Goal: Information Seeking & Learning: Learn about a topic

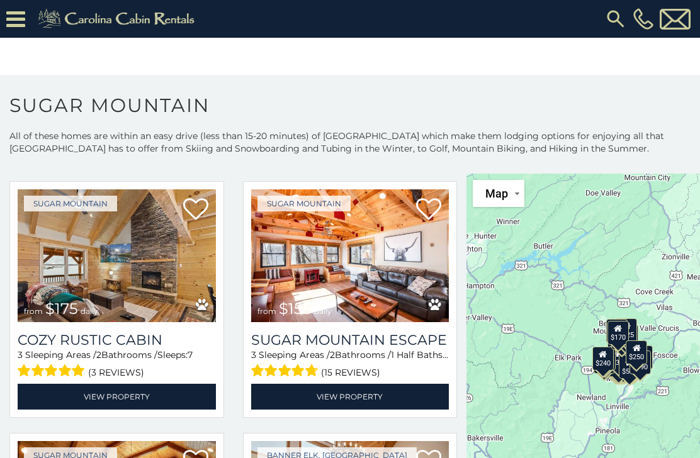
scroll to position [1056, 0]
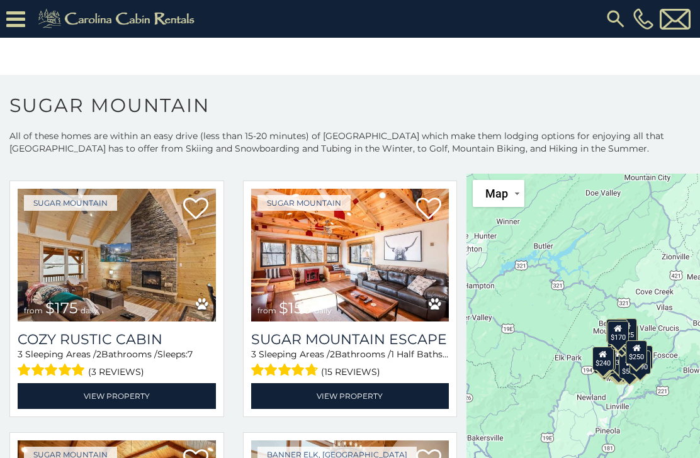
click at [116, 400] on link "View Property" at bounding box center [117, 396] width 198 height 26
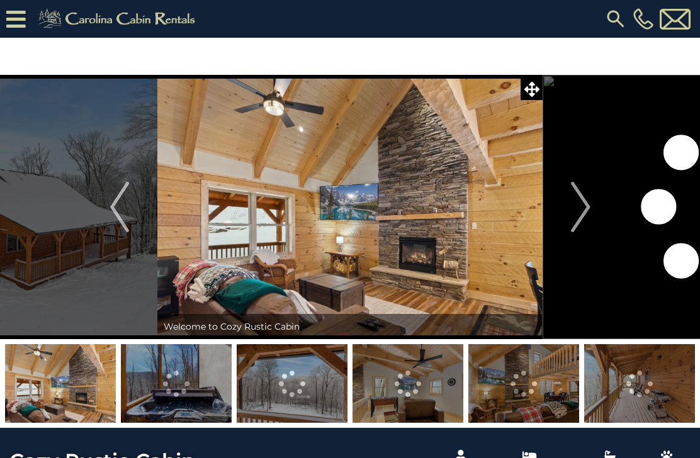
click at [585, 204] on img "Next" at bounding box center [580, 207] width 19 height 50
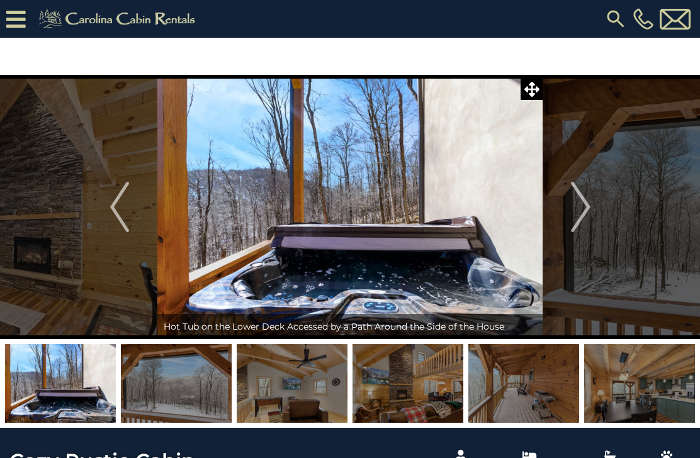
click at [594, 203] on button "Next" at bounding box center [581, 207] width 76 height 264
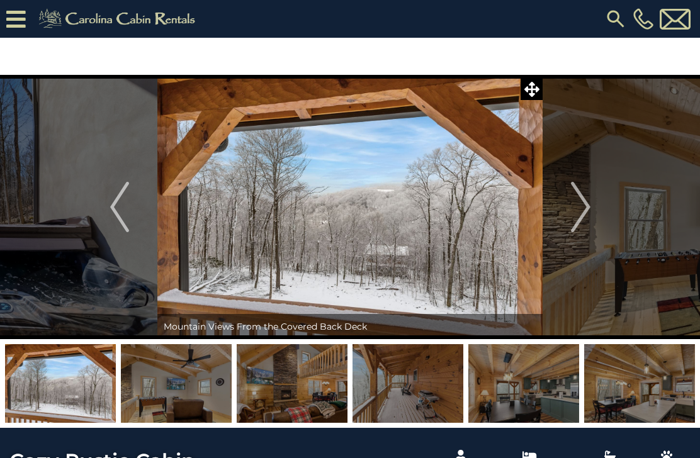
click at [593, 210] on button "Next" at bounding box center [581, 207] width 76 height 264
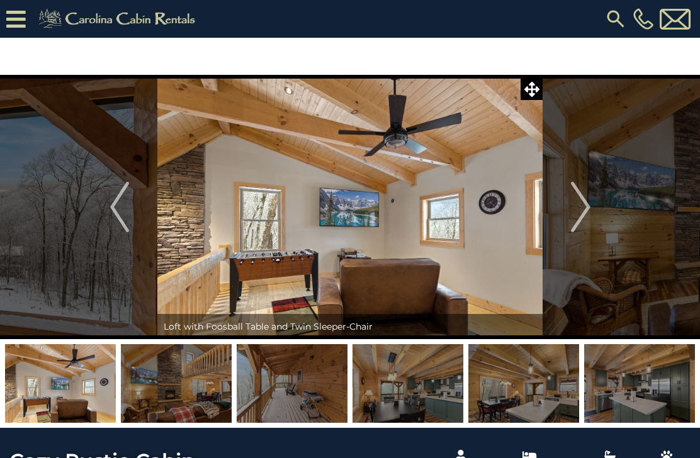
click at [591, 207] on button "Next" at bounding box center [581, 207] width 76 height 264
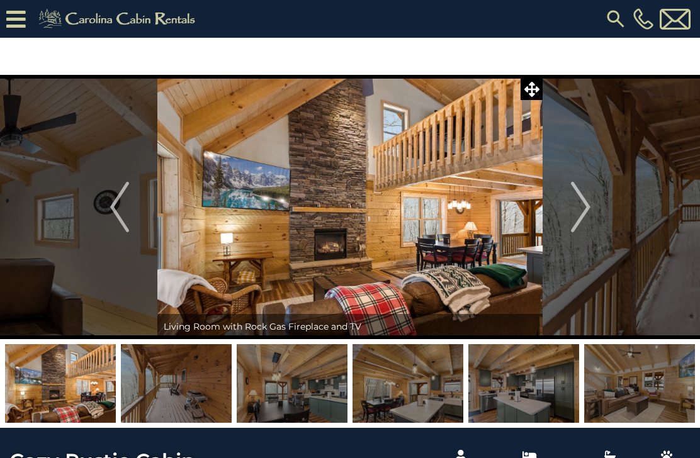
click at [591, 207] on button "Next" at bounding box center [581, 207] width 76 height 264
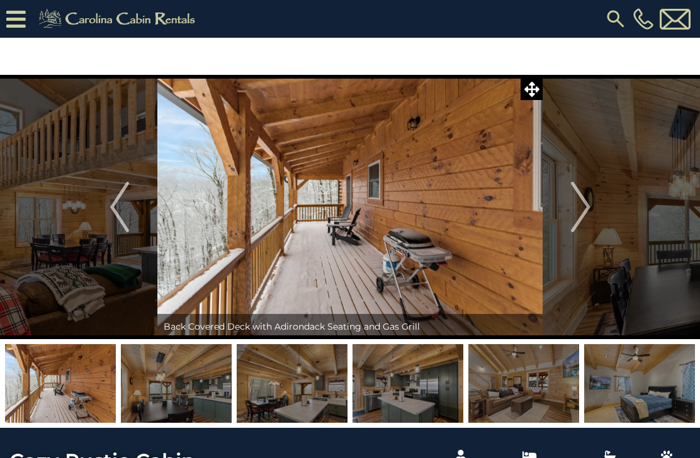
click at [592, 208] on button "Next" at bounding box center [581, 207] width 76 height 264
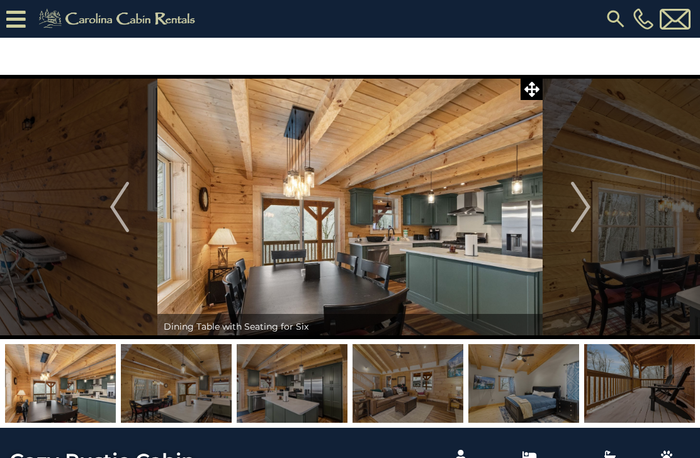
click at [590, 205] on img "Next" at bounding box center [580, 207] width 19 height 50
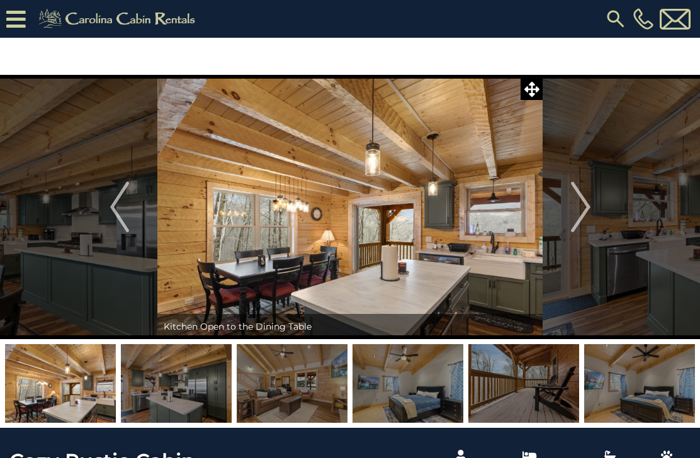
click at [594, 212] on button "Next" at bounding box center [581, 207] width 76 height 264
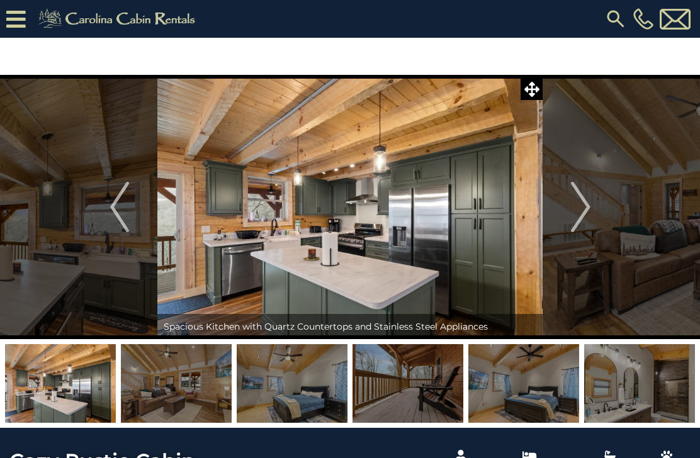
click at [590, 210] on button "Next" at bounding box center [581, 207] width 76 height 264
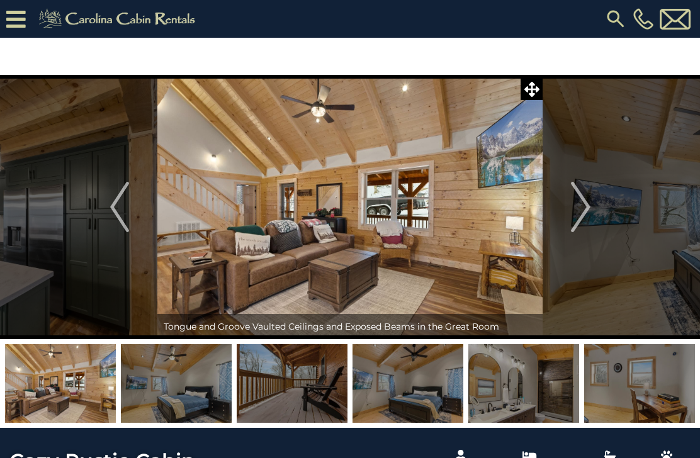
click at [591, 207] on button "Next" at bounding box center [581, 207] width 76 height 264
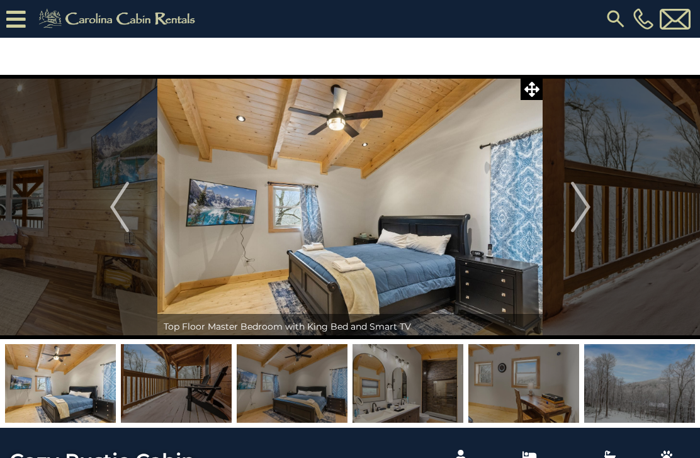
click at [594, 208] on button "Next" at bounding box center [581, 207] width 76 height 264
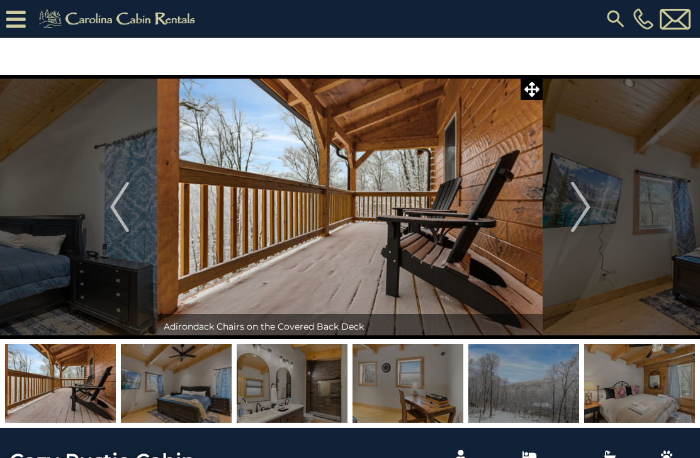
click at [591, 206] on button "Next" at bounding box center [581, 207] width 76 height 264
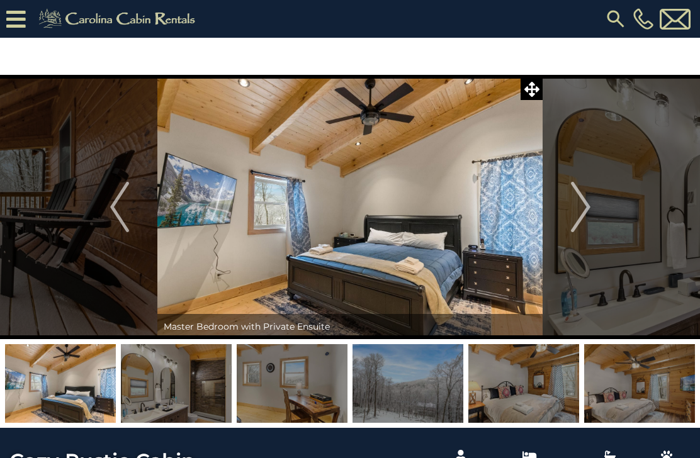
click at [592, 207] on button "Next" at bounding box center [581, 207] width 76 height 264
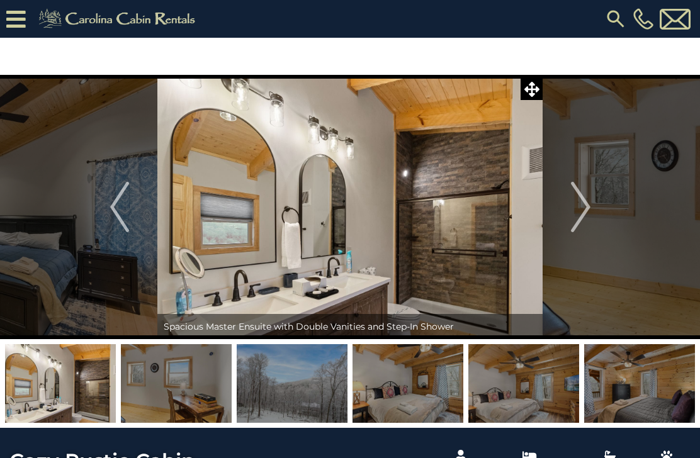
click at [590, 204] on button "Next" at bounding box center [581, 207] width 76 height 264
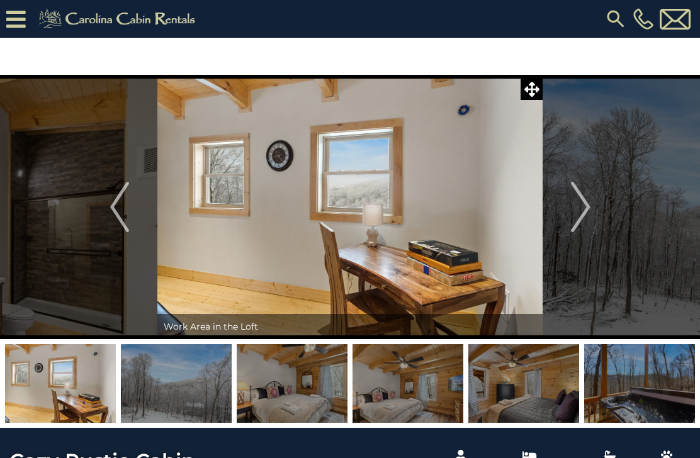
click at [592, 209] on button "Next" at bounding box center [581, 207] width 76 height 264
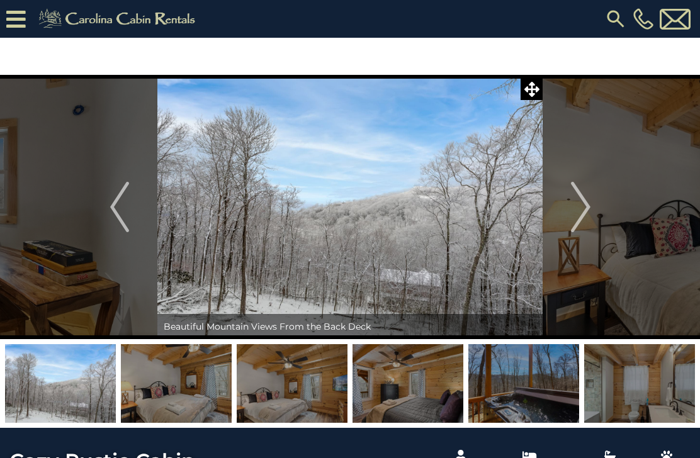
click at [592, 207] on button "Next" at bounding box center [581, 207] width 76 height 264
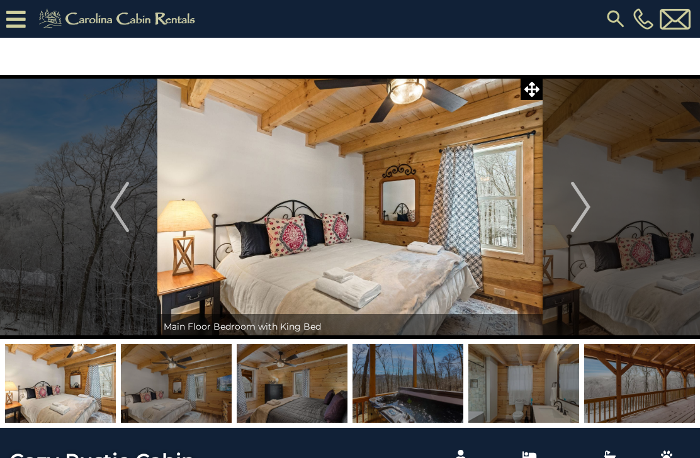
click at [590, 207] on button "Next" at bounding box center [581, 207] width 76 height 264
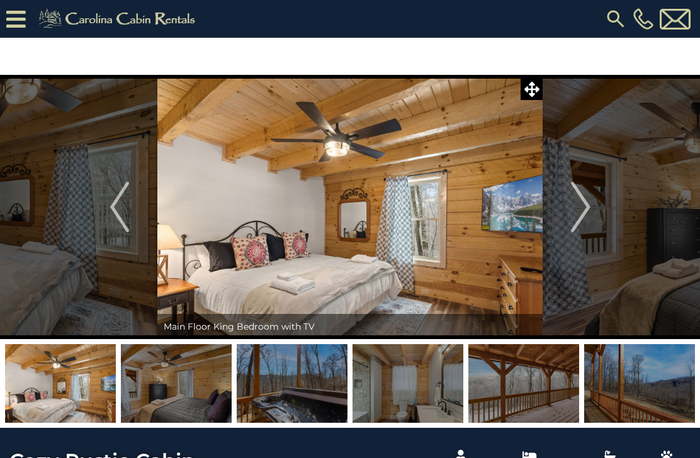
click at [589, 208] on img "Next" at bounding box center [580, 207] width 19 height 50
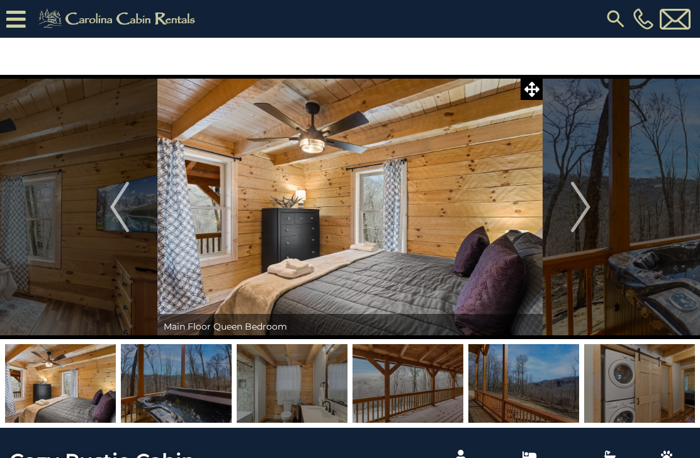
click at [589, 205] on img "Next" at bounding box center [580, 207] width 19 height 50
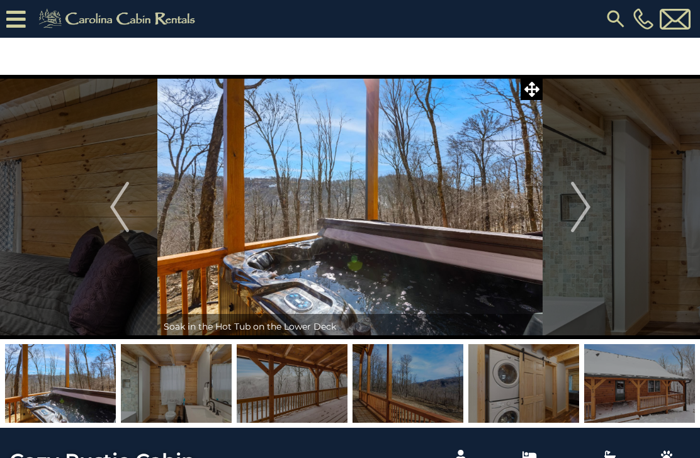
click at [591, 206] on button "Next" at bounding box center [581, 207] width 76 height 264
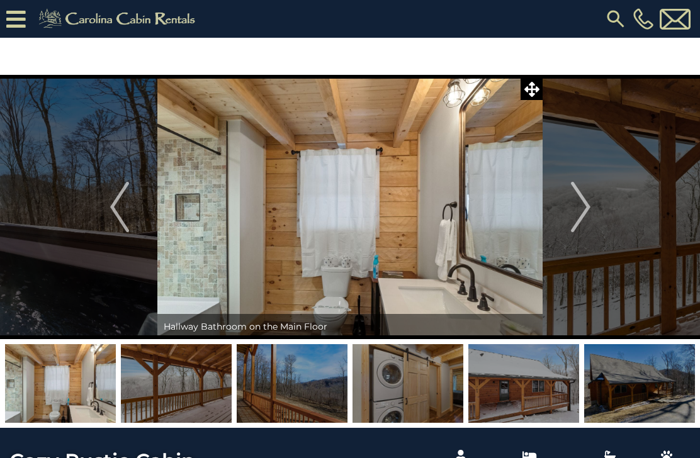
click at [593, 207] on button "Next" at bounding box center [581, 207] width 76 height 264
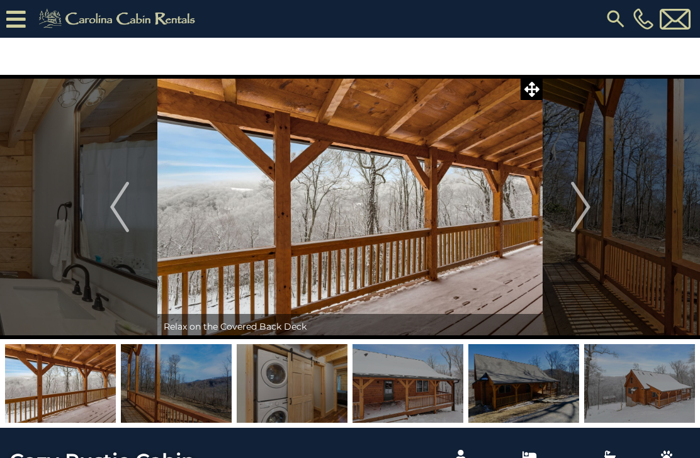
click at [592, 207] on button "Next" at bounding box center [581, 207] width 76 height 264
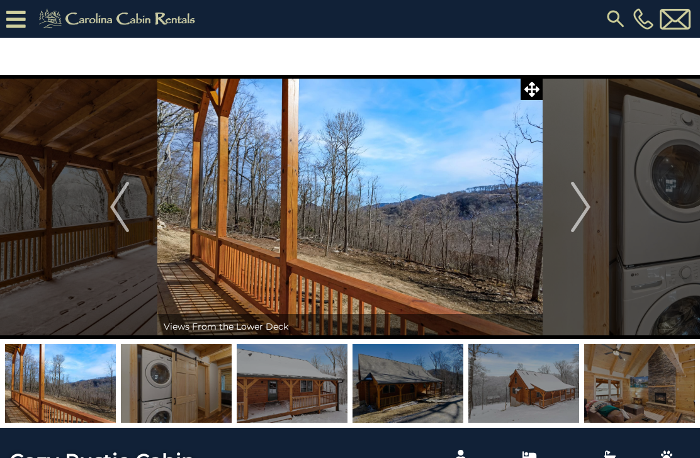
click at [592, 205] on button "Next" at bounding box center [581, 207] width 76 height 264
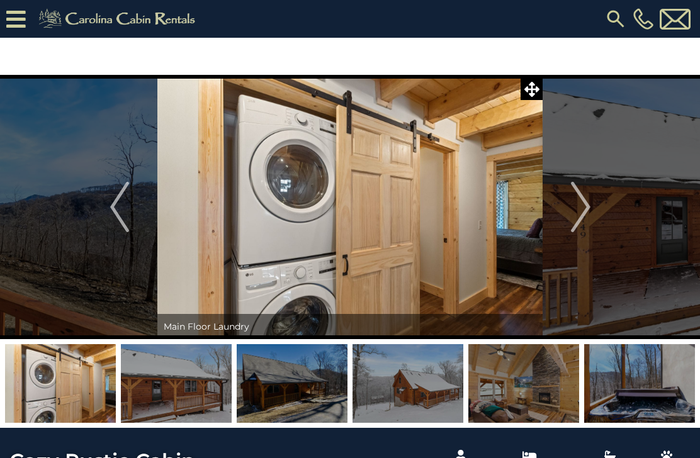
click at [591, 206] on button "Next" at bounding box center [581, 207] width 76 height 264
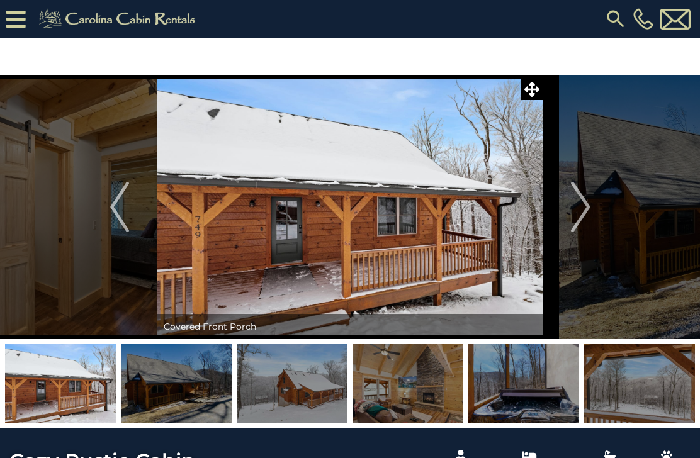
click at [590, 201] on button "Next" at bounding box center [581, 207] width 76 height 264
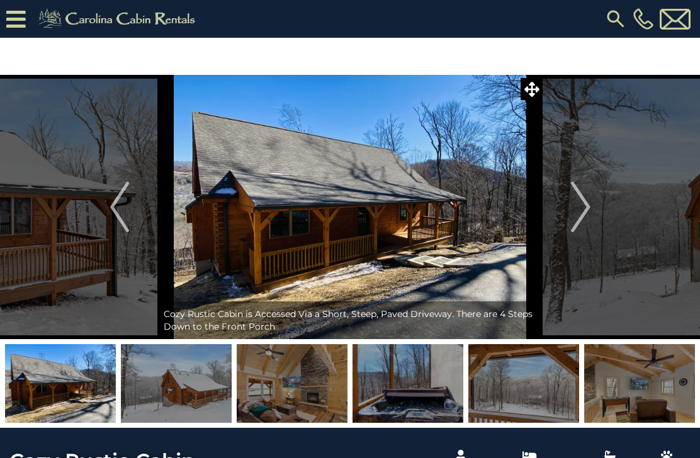
click at [591, 203] on button "Next" at bounding box center [581, 207] width 76 height 264
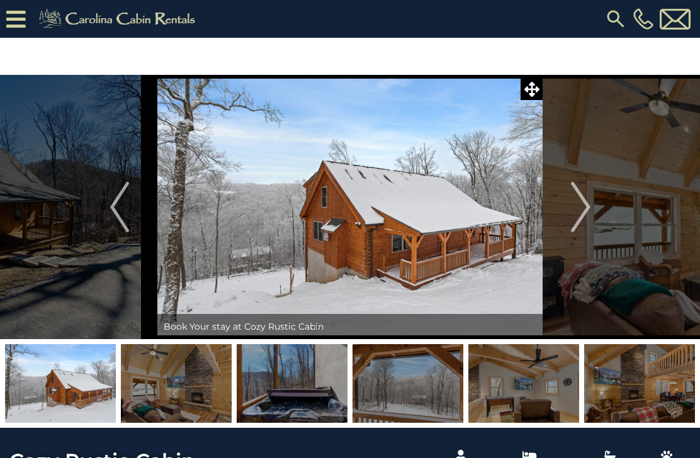
click at [589, 208] on img "Next" at bounding box center [580, 207] width 19 height 50
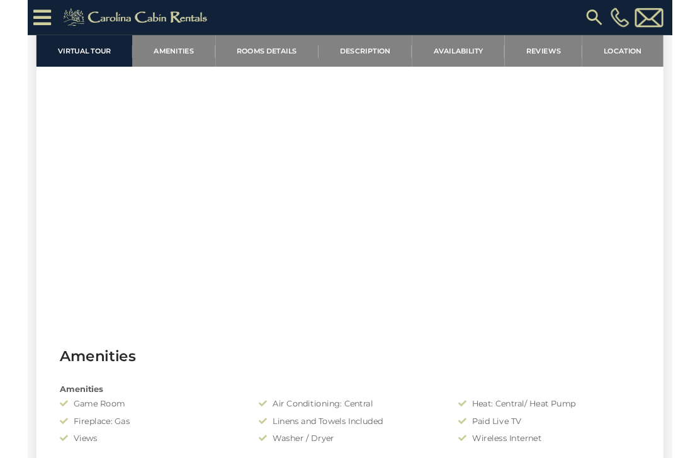
scroll to position [528, 0]
